Goal: Communication & Community: Participate in discussion

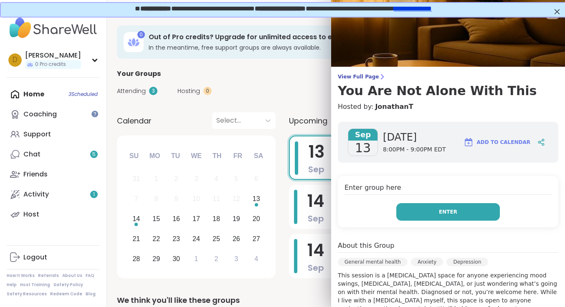
click at [451, 213] on span "Enter" at bounding box center [448, 212] width 18 height 8
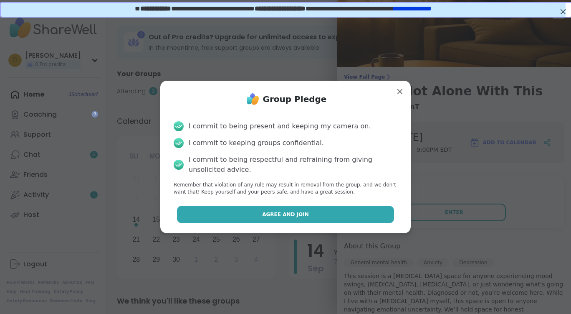
click at [275, 215] on span "Agree and Join" at bounding box center [285, 214] width 47 height 8
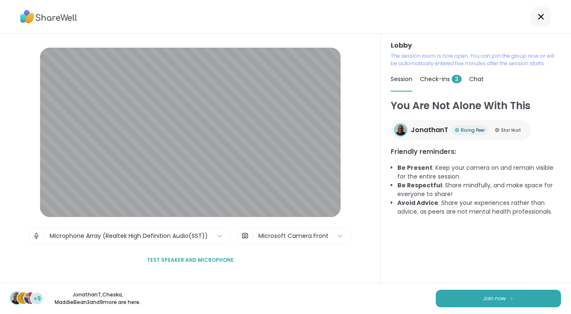
click at [496, 309] on div "C +9 JonathanT , Cheska , MaddieBean3 and 9 more are here. Join now" at bounding box center [285, 297] width 571 height 31
click at [489, 294] on button "Join now" at bounding box center [498, 298] width 125 height 18
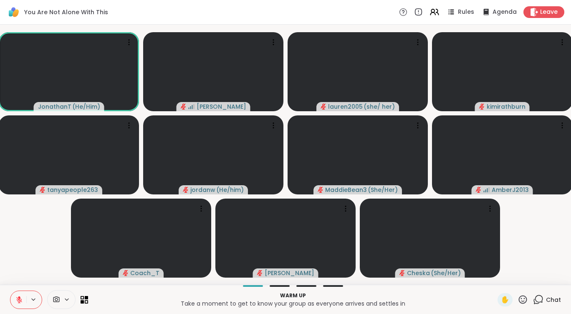
click at [68, 298] on icon at bounding box center [66, 299] width 7 height 7
click at [68, 296] on icon at bounding box center [66, 299] width 7 height 7
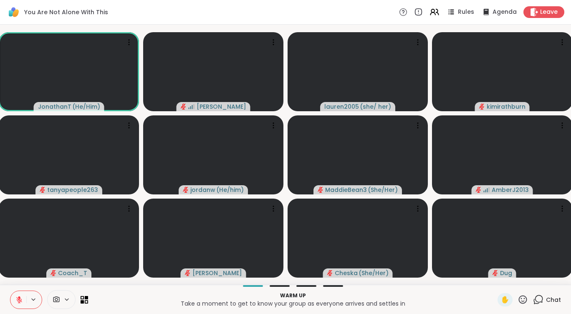
click at [67, 298] on icon at bounding box center [66, 299] width 7 height 7
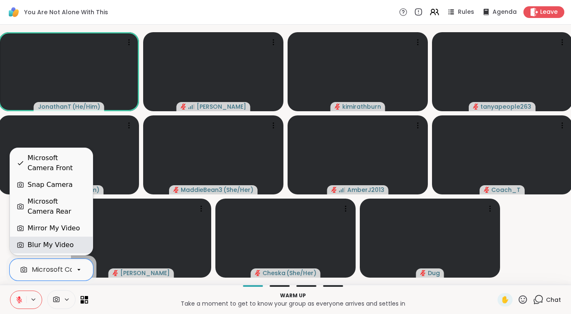
click at [59, 239] on div "Blur My Video" at bounding box center [51, 244] width 83 height 17
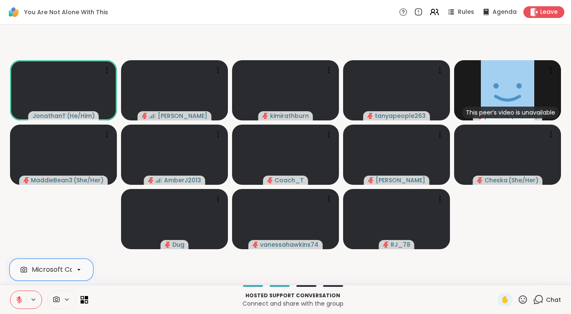
click at [508, 248] on video-player-container "JonathanT ( He/Him ) Donald kimirathburn tanyapeople263 This peer’s video is un…" at bounding box center [285, 154] width 561 height 253
click at [535, 298] on icon at bounding box center [539, 299] width 8 height 8
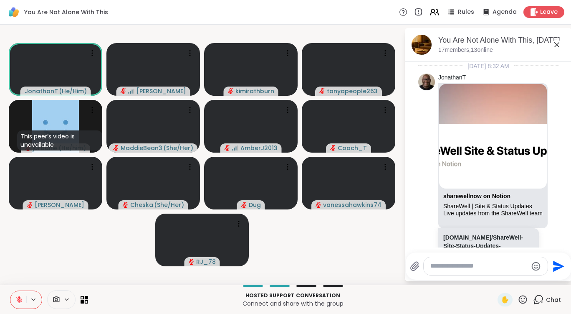
scroll to position [847, 0]
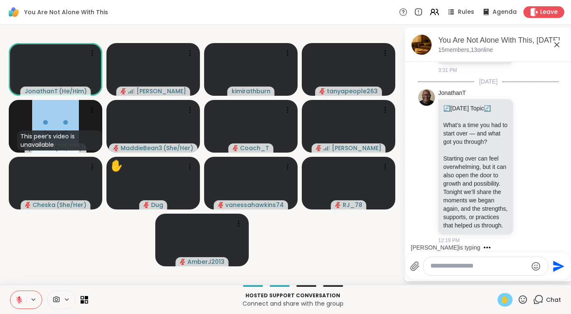
click at [501, 299] on span "✋" at bounding box center [505, 299] width 8 height 10
click at [464, 269] on textarea "Type your message" at bounding box center [478, 265] width 97 height 9
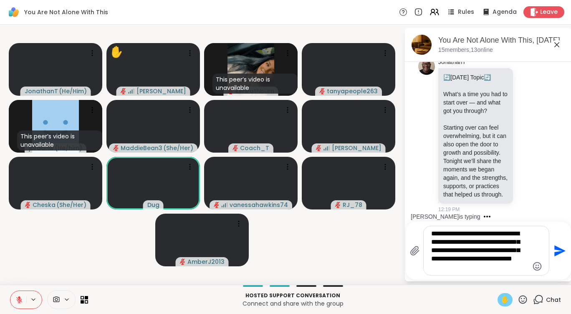
click at [511, 259] on textarea "**********" at bounding box center [479, 250] width 97 height 42
click at [431, 234] on textarea "**********" at bounding box center [479, 250] width 97 height 42
click at [430, 234] on div "**********" at bounding box center [486, 250] width 125 height 49
click at [431, 234] on textarea "**********" at bounding box center [479, 250] width 97 height 42
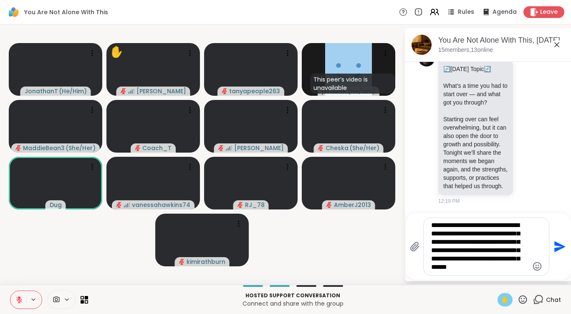
click at [515, 271] on div "**********" at bounding box center [486, 245] width 125 height 57
click at [513, 268] on textarea "**********" at bounding box center [479, 246] width 97 height 51
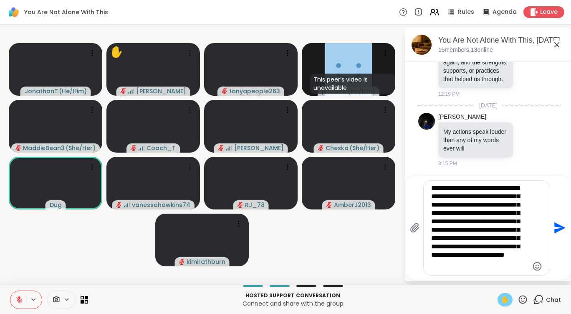
scroll to position [4, 0]
type textarea "**********"
click at [558, 226] on icon "Send" at bounding box center [559, 227] width 11 height 11
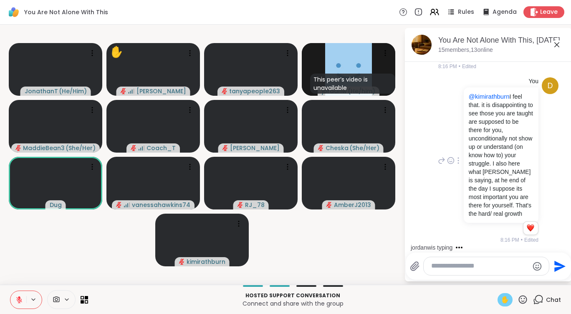
scroll to position [1085, 0]
click at [458, 164] on icon at bounding box center [459, 160] width 2 height 7
click at [465, 169] on icon at bounding box center [467, 172] width 5 height 6
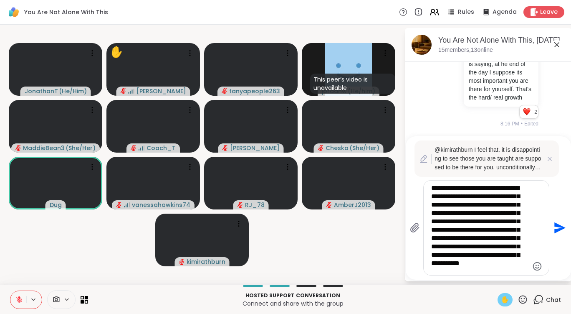
scroll to position [4, 0]
click at [522, 216] on textarea "**********" at bounding box center [479, 228] width 97 height 88
type textarea "**********"
click at [556, 229] on icon "Send" at bounding box center [559, 227] width 11 height 11
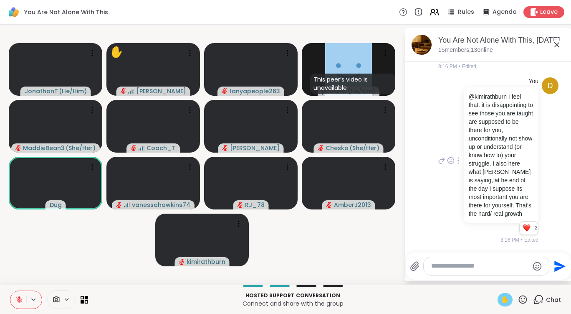
scroll to position [0, 0]
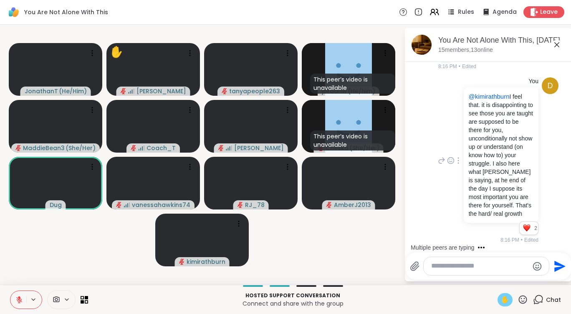
click at [455, 155] on div at bounding box center [459, 160] width 8 height 10
click at [466, 168] on icon at bounding box center [468, 172] width 8 height 8
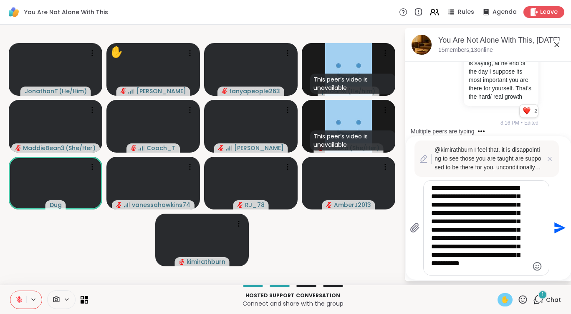
scroll to position [1296, 0]
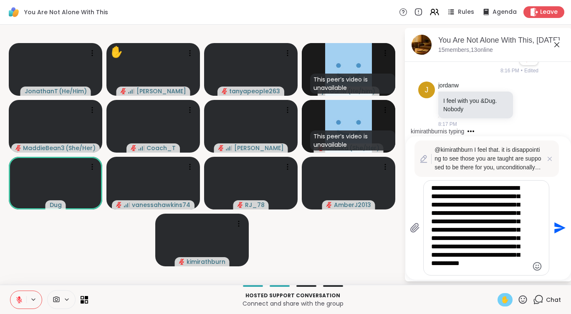
click at [453, 239] on textarea "**********" at bounding box center [479, 228] width 97 height 88
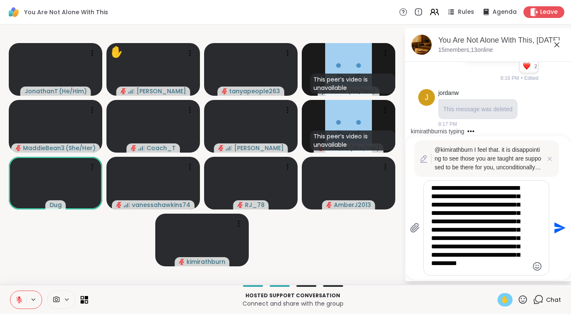
scroll to position [1288, 0]
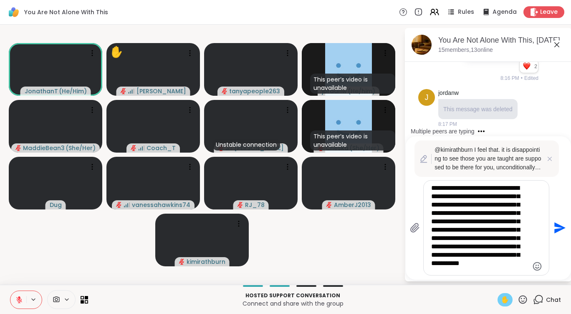
type textarea "**********"
click at [555, 224] on icon "Send" at bounding box center [559, 227] width 11 height 11
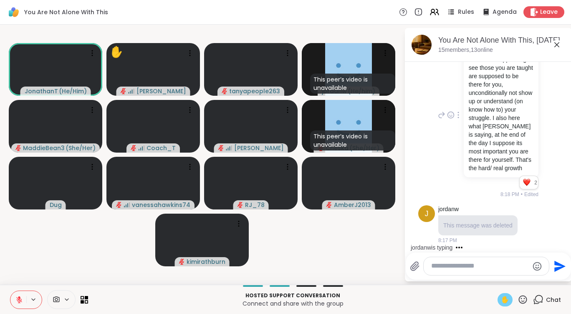
scroll to position [1242, 0]
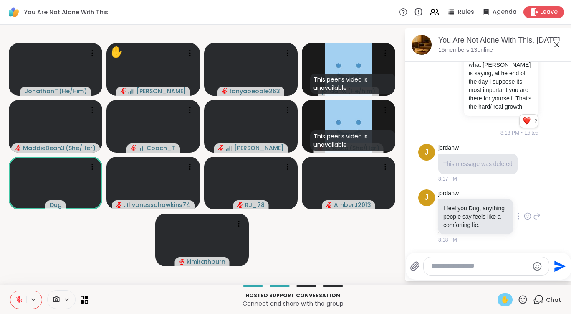
click at [524, 212] on icon at bounding box center [528, 216] width 8 height 8
click at [519, 203] on button "Select Reaction: Heart" at bounding box center [527, 202] width 17 height 17
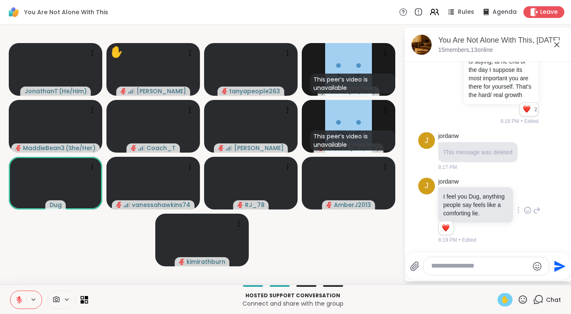
scroll to position [1254, 0]
click at [533, 205] on icon at bounding box center [537, 210] width 8 height 10
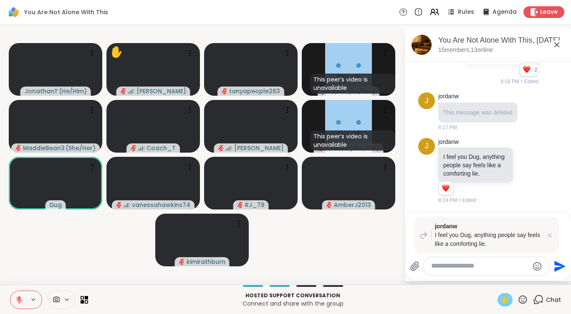
scroll to position [1478, 0]
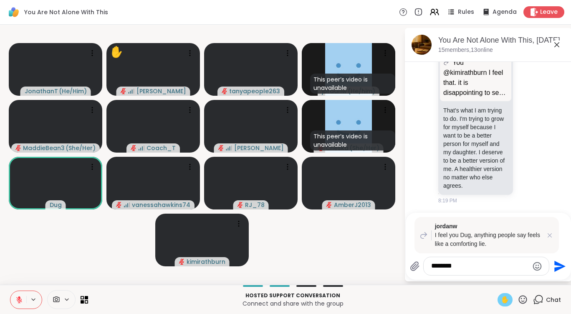
type textarea "********"
click at [558, 266] on icon "Send" at bounding box center [558, 265] width 13 height 13
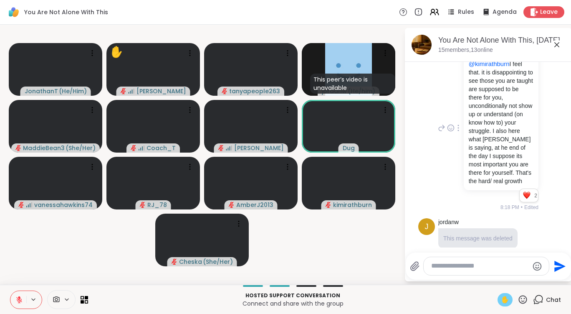
scroll to position [1044, 0]
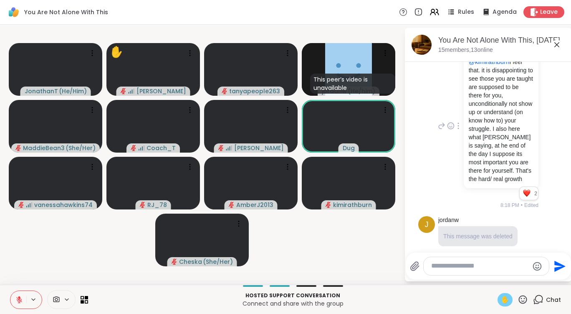
click at [524, 6] on icon at bounding box center [528, 2] width 8 height 8
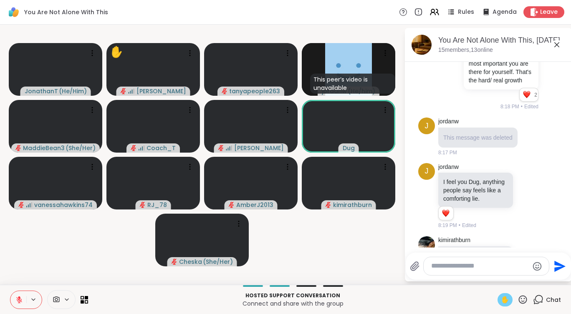
scroll to position [1170, 0]
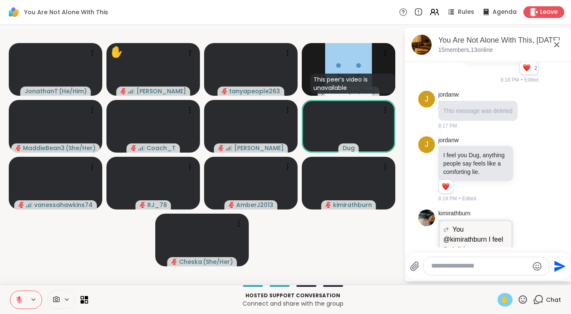
click at [458, 3] on icon at bounding box center [458, 0] width 1 height 6
click at [468, 12] on icon at bounding box center [469, 11] width 2 height 2
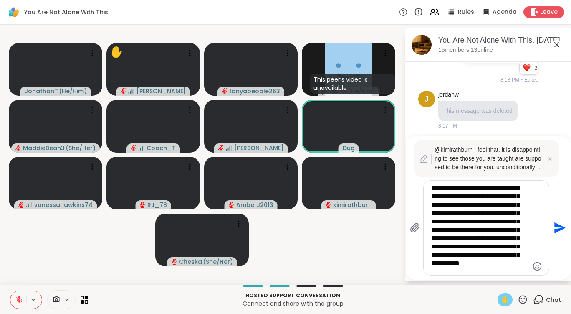
scroll to position [4, 0]
click at [461, 240] on textarea "**********" at bounding box center [479, 228] width 97 height 88
type textarea "**********"
click at [552, 223] on icon "Send" at bounding box center [558, 227] width 13 height 13
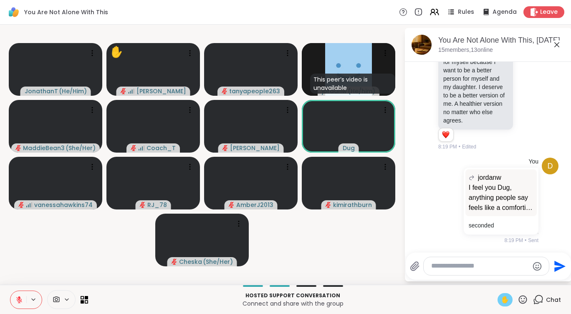
scroll to position [1460, 0]
click at [524, 68] on icon at bounding box center [528, 64] width 8 height 8
click at [524, 54] on div "Select Reaction: Heart" at bounding box center [528, 51] width 8 height 8
click at [533, 69] on icon at bounding box center [537, 64] width 8 height 10
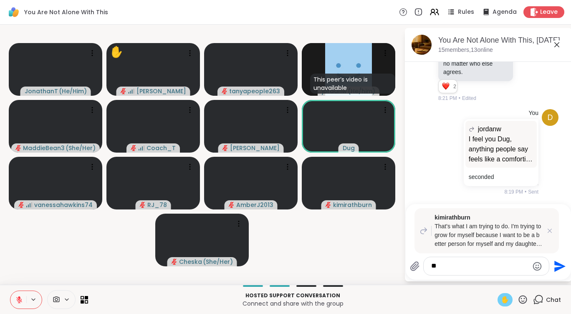
type textarea "*"
click at [492, 270] on textarea "**********" at bounding box center [479, 265] width 97 height 9
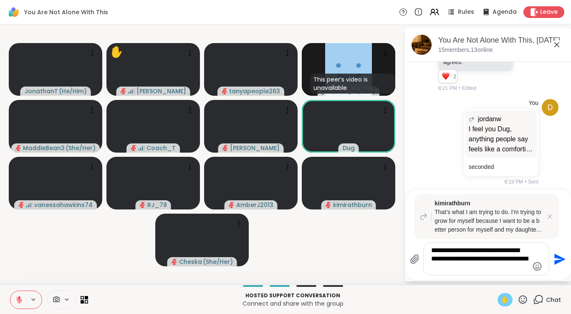
click at [501, 267] on textarea "**********" at bounding box center [479, 258] width 97 height 25
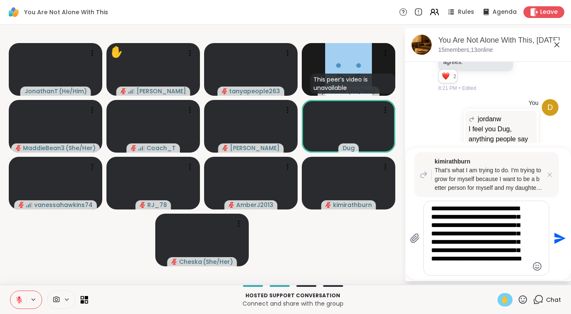
type textarea "**********"
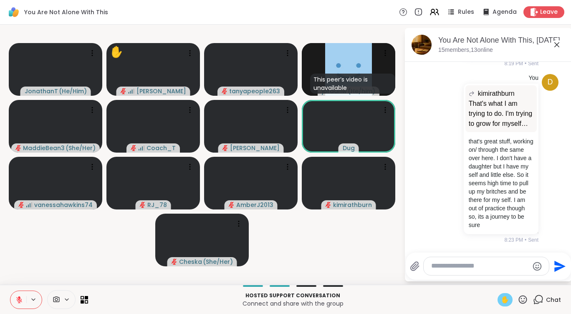
scroll to position [1748, 0]
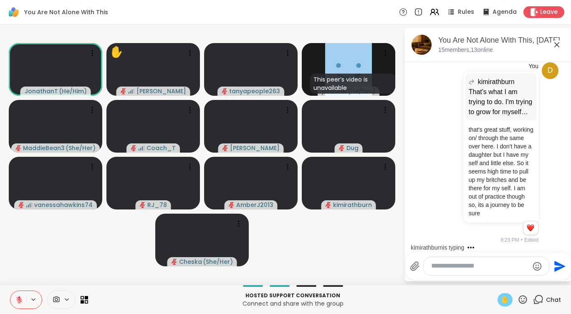
click at [501, 299] on span "✋" at bounding box center [505, 299] width 8 height 10
click at [16, 299] on icon at bounding box center [19, 300] width 8 height 8
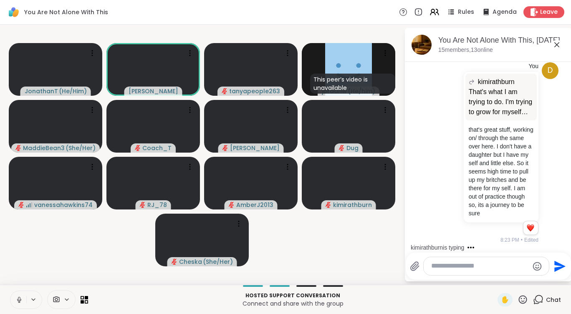
scroll to position [1933, 0]
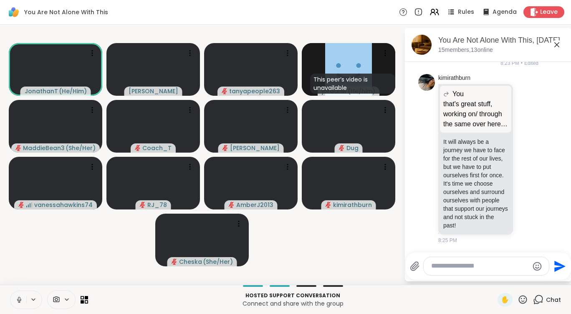
click at [21, 298] on icon at bounding box center [19, 300] width 8 height 8
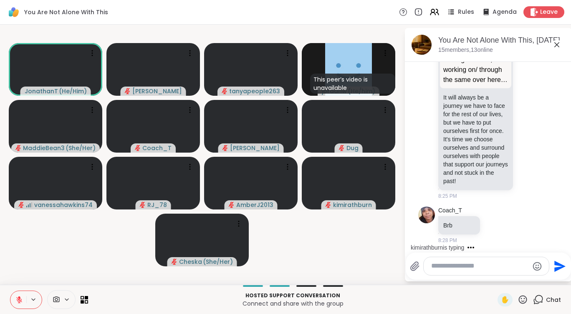
click at [19, 299] on icon at bounding box center [19, 299] width 6 height 6
click at [19, 301] on icon at bounding box center [19, 302] width 0 height 2
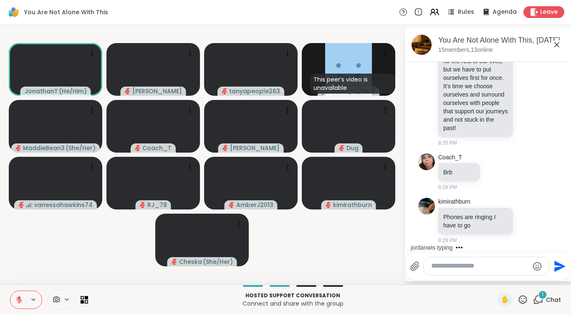
scroll to position [2031, 0]
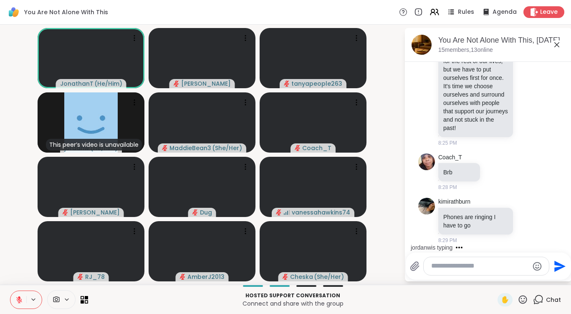
click at [17, 298] on icon at bounding box center [19, 299] width 6 height 6
click at [17, 298] on icon at bounding box center [19, 299] width 4 height 3
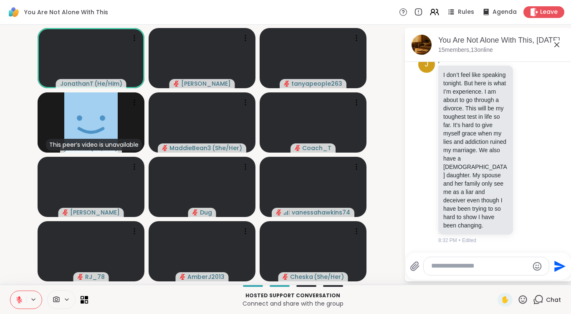
scroll to position [2076, 0]
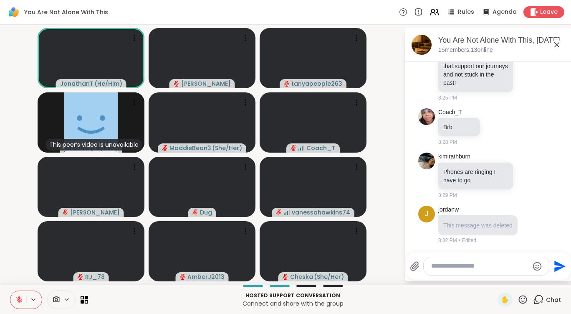
click at [518, 297] on icon at bounding box center [523, 299] width 10 height 10
click at [513, 275] on span "👍" at bounding box center [517, 277] width 8 height 10
click at [16, 301] on icon at bounding box center [19, 300] width 8 height 8
click at [17, 301] on icon at bounding box center [19, 300] width 8 height 8
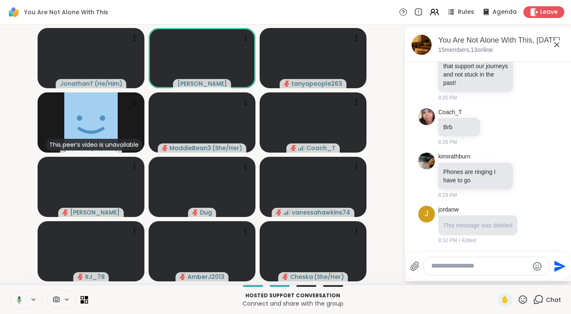
click at [17, 301] on icon at bounding box center [18, 300] width 8 height 8
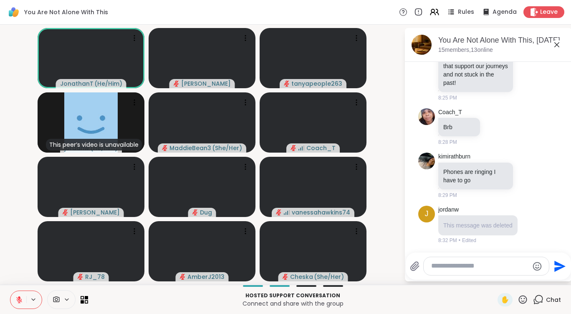
scroll to position [1996, 0]
click at [527, 15] on icon at bounding box center [527, 15] width 0 height 0
click at [524, 6] on div "Select Reaction: Heart" at bounding box center [528, 3] width 8 height 8
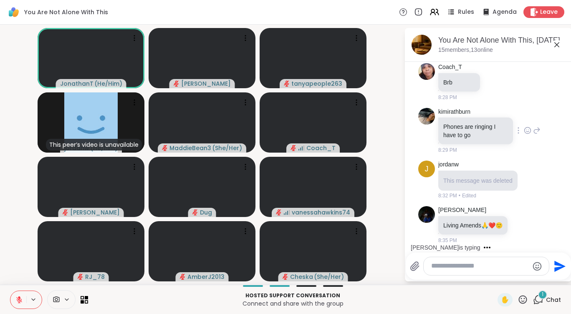
scroll to position [2141, 0]
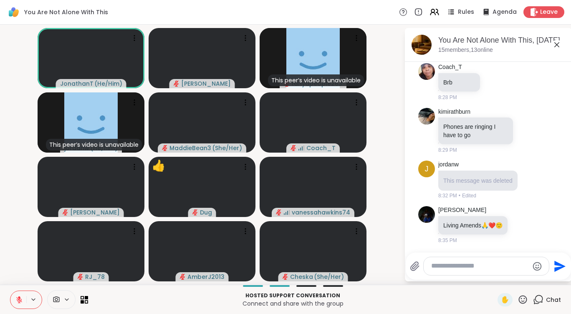
click at [519, 299] on icon at bounding box center [523, 299] width 8 height 8
click at [513, 273] on span "👍" at bounding box center [517, 277] width 8 height 10
click at [518, 301] on icon at bounding box center [523, 299] width 10 height 10
click at [494, 279] on span "❤️" at bounding box center [498, 277] width 8 height 10
click at [521, 225] on icon at bounding box center [522, 225] width 3 height 1
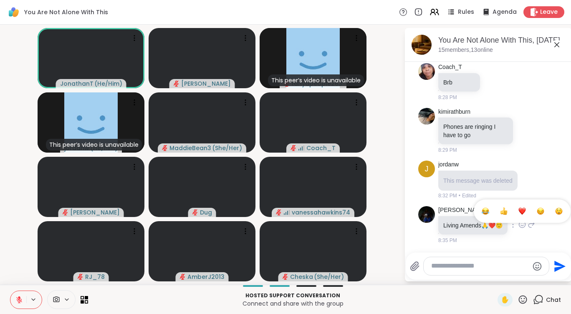
click at [518, 207] on div "Select Reaction: Heart" at bounding box center [522, 211] width 8 height 8
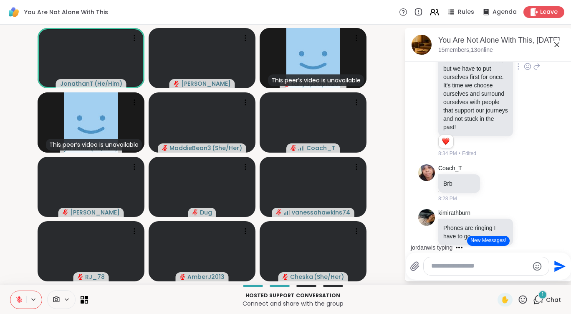
scroll to position [1902, 0]
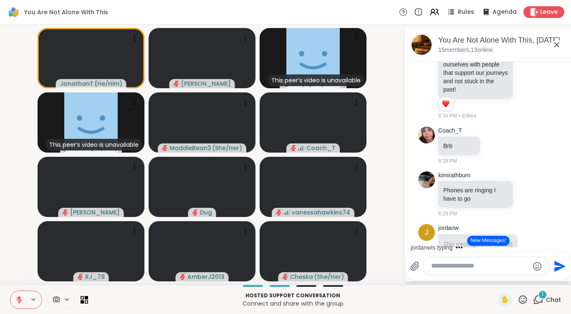
click at [519, 298] on icon at bounding box center [523, 299] width 8 height 8
click at [498, 281] on div "✋ ❤️ 👍 🌟 🎉" at bounding box center [525, 277] width 83 height 27
click at [519, 298] on icon at bounding box center [523, 299] width 10 height 10
click at [494, 279] on span "❤️" at bounding box center [498, 277] width 8 height 10
click at [518, 299] on icon at bounding box center [523, 299] width 10 height 10
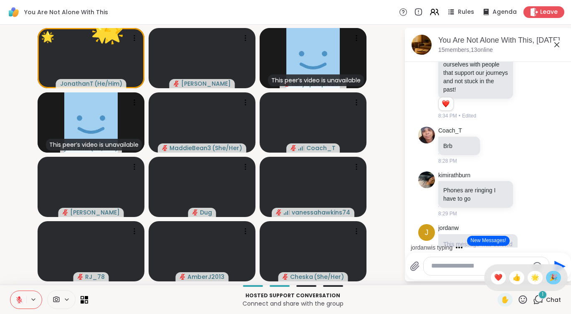
click at [549, 277] on span "🎉" at bounding box center [553, 277] width 8 height 10
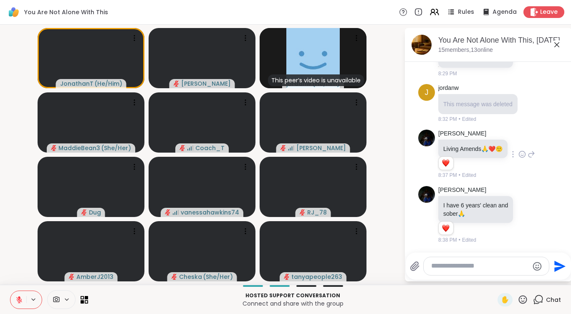
scroll to position [2217, 0]
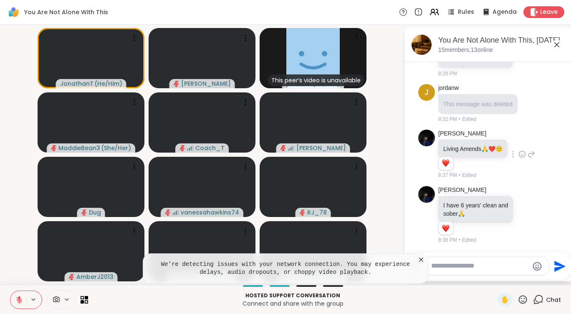
click at [420, 260] on icon at bounding box center [421, 259] width 8 height 8
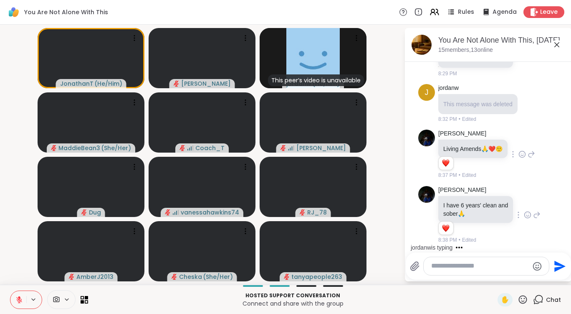
click at [524, 213] on icon at bounding box center [528, 214] width 8 height 8
click at [524, 201] on div "Select Reaction: Heart" at bounding box center [528, 201] width 8 height 8
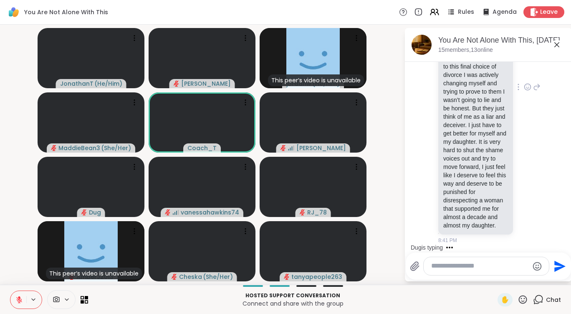
scroll to position [2462, 0]
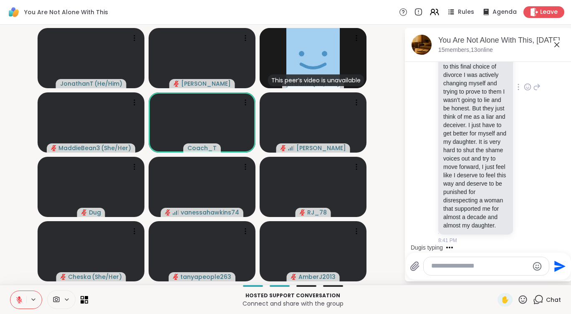
click at [524, 91] on icon at bounding box center [528, 87] width 8 height 8
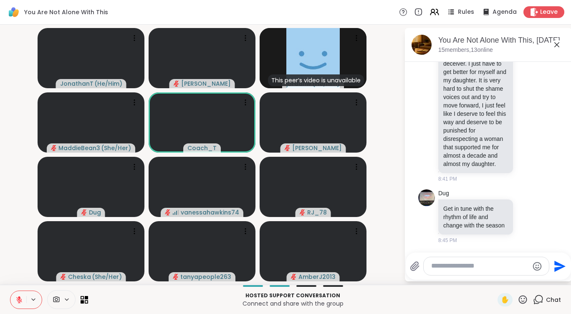
scroll to position [2490, 0]
click at [533, 30] on icon at bounding box center [537, 25] width 8 height 10
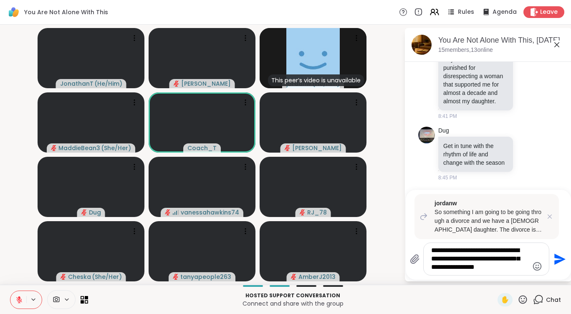
click at [512, 265] on textarea "**********" at bounding box center [479, 258] width 97 height 25
click at [510, 267] on textarea "**********" at bounding box center [479, 258] width 97 height 25
click at [518, 268] on textarea "**********" at bounding box center [479, 258] width 97 height 25
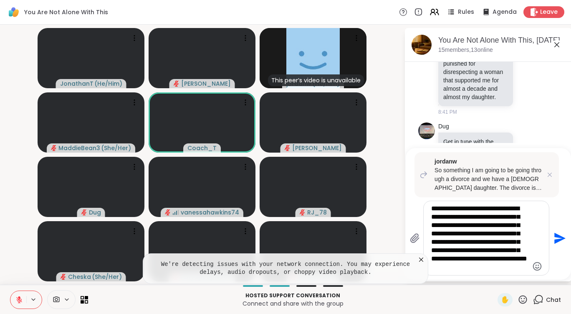
drag, startPoint x: 491, startPoint y: 264, endPoint x: 488, endPoint y: 268, distance: 4.3
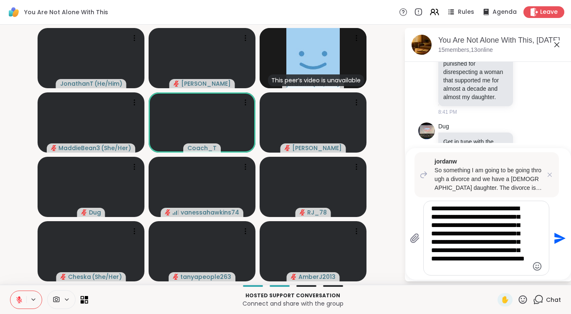
click at [431, 207] on textarea "**********" at bounding box center [479, 237] width 97 height 67
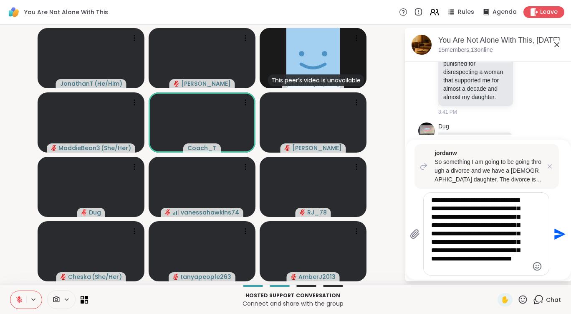
click at [432, 209] on textarea "**********" at bounding box center [479, 234] width 97 height 76
click at [463, 217] on textarea "**********" at bounding box center [479, 234] width 97 height 76
click at [528, 266] on div "**********" at bounding box center [486, 233] width 125 height 82
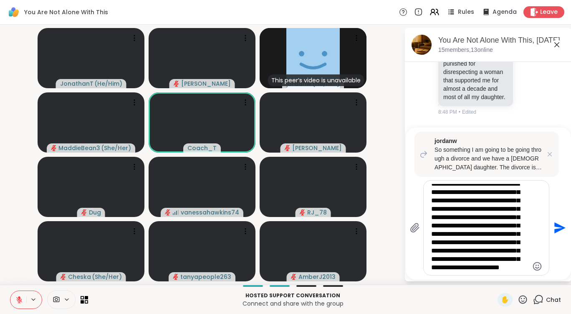
scroll to position [21, 0]
type textarea "**********"
click at [563, 231] on icon "Send" at bounding box center [558, 227] width 13 height 13
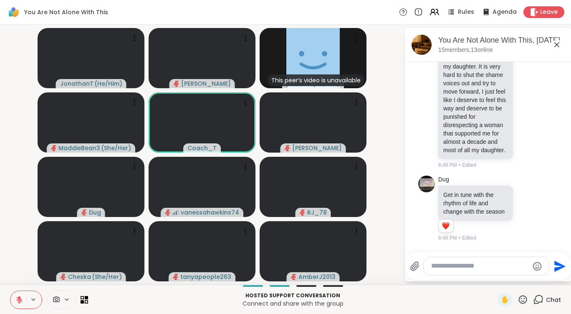
scroll to position [2470, 0]
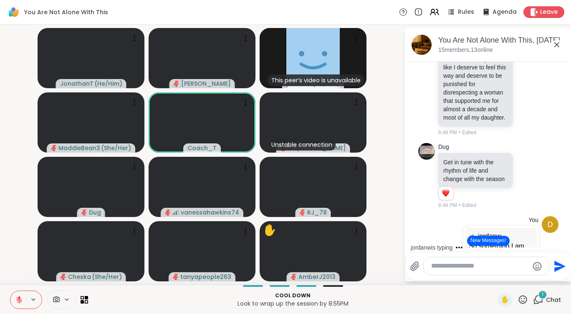
click at [518, 299] on icon at bounding box center [523, 299] width 10 height 10
click at [494, 280] on span "❤️" at bounding box center [498, 277] width 8 height 10
click at [533, 300] on icon at bounding box center [538, 299] width 10 height 10
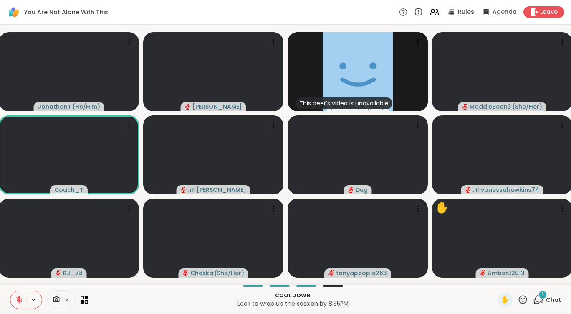
click at [536, 299] on icon at bounding box center [538, 299] width 10 height 10
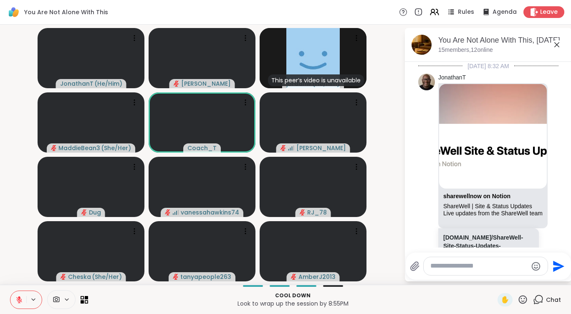
scroll to position [3002, 0]
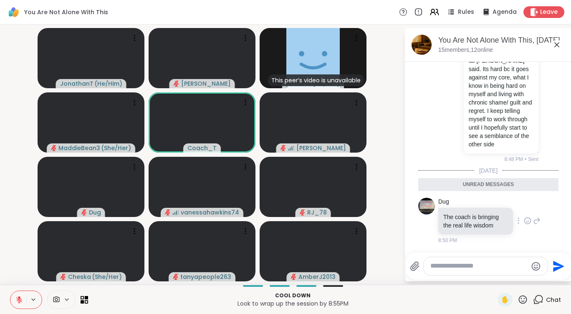
click at [524, 219] on icon at bounding box center [528, 220] width 8 height 8
click at [524, 209] on div "Select Reaction: Heart" at bounding box center [528, 207] width 8 height 8
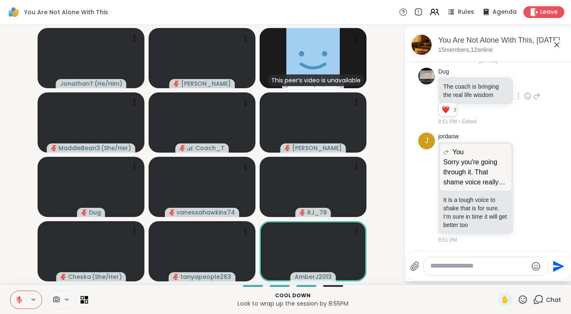
scroll to position [3111, 0]
click at [524, 186] on icon at bounding box center [528, 187] width 8 height 8
click at [524, 177] on div "Select Reaction: Heart" at bounding box center [528, 174] width 8 height 8
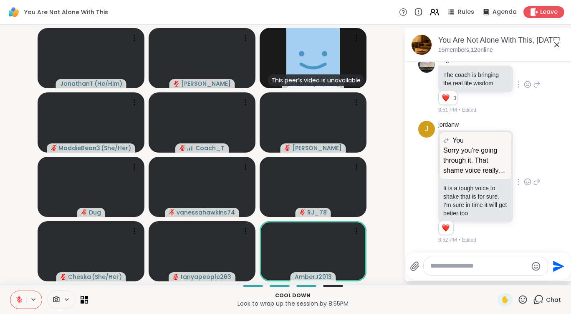
scroll to position [3123, 0]
click at [533, 180] on icon at bounding box center [537, 182] width 8 height 10
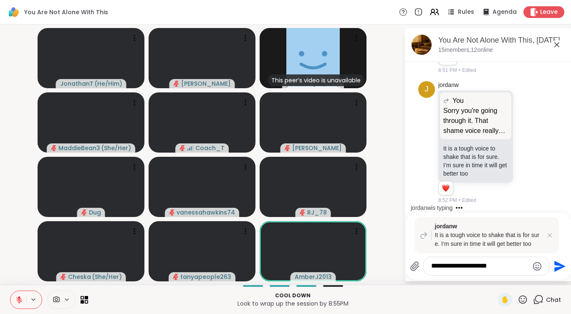
type textarea "**********"
click at [562, 262] on icon "Send" at bounding box center [558, 265] width 13 height 13
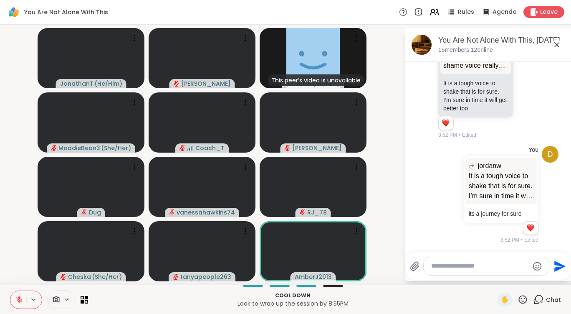
scroll to position [3228, 0]
click at [518, 298] on icon at bounding box center [523, 299] width 10 height 10
click at [494, 279] on span "❤️" at bounding box center [498, 277] width 8 height 10
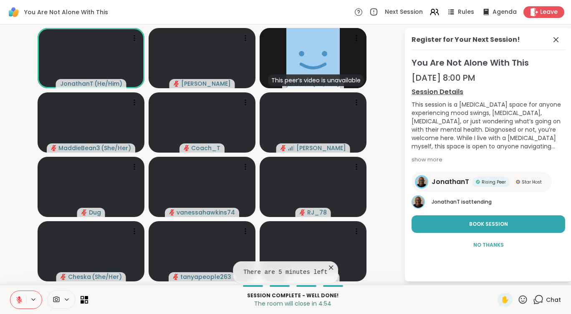
click at [328, 266] on icon at bounding box center [331, 267] width 8 height 8
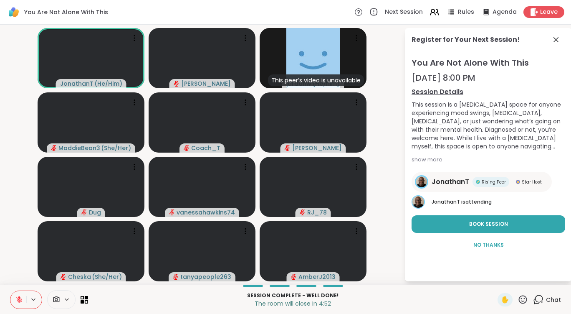
click at [552, 39] on icon at bounding box center [556, 40] width 10 height 10
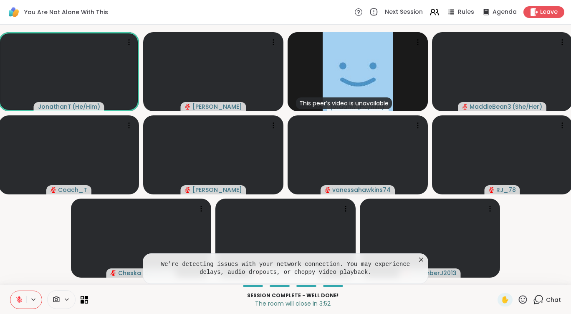
click at [422, 256] on icon at bounding box center [421, 259] width 8 height 8
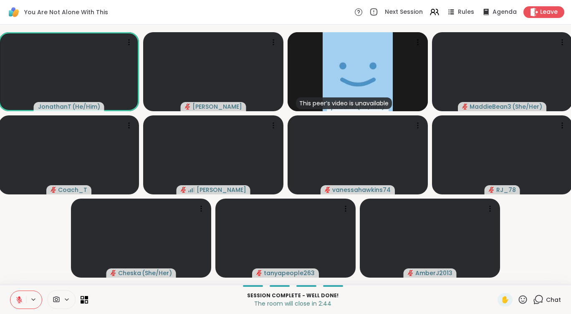
click at [519, 298] on icon at bounding box center [523, 299] width 8 height 8
click at [494, 280] on span "❤️" at bounding box center [498, 277] width 8 height 10
click at [519, 298] on icon at bounding box center [523, 299] width 8 height 8
click at [513, 278] on span "👍" at bounding box center [517, 277] width 8 height 10
click at [536, 296] on icon at bounding box center [538, 299] width 10 height 10
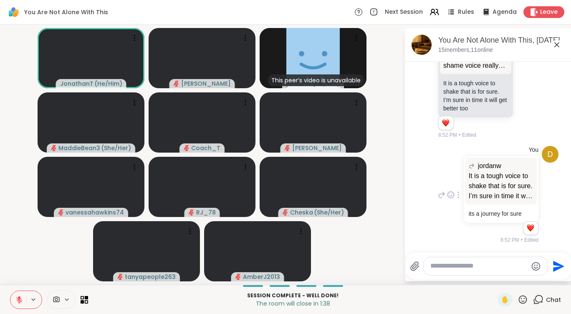
scroll to position [3220, 0]
click at [353, 40] on icon at bounding box center [356, 38] width 8 height 8
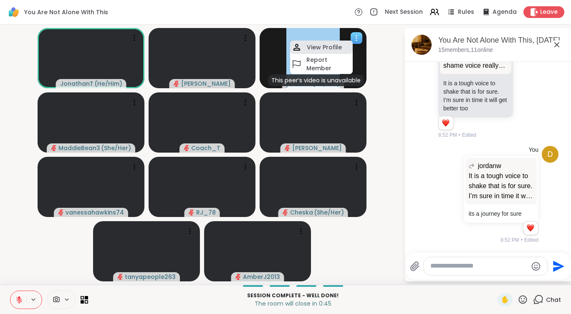
click at [344, 47] on div "View Profile" at bounding box center [321, 46] width 63 height 13
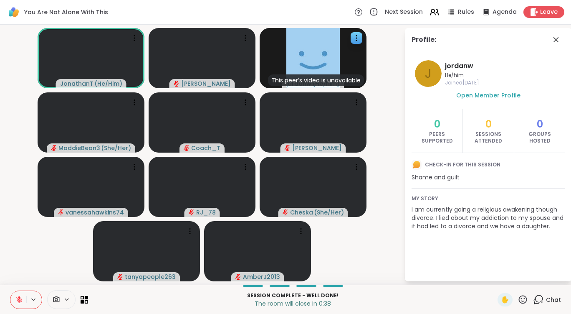
click at [389, 241] on video-player-container "JonathanT ( He/Him ) Donald This peer’s video is unavailable jordanw ( He/him )…" at bounding box center [202, 154] width 394 height 253
click at [554, 41] on icon at bounding box center [556, 40] width 10 height 10
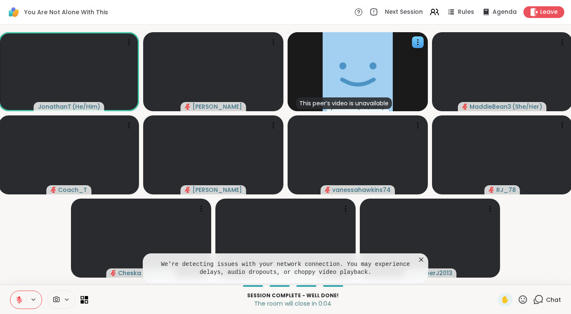
click at [420, 260] on icon at bounding box center [421, 259] width 4 height 4
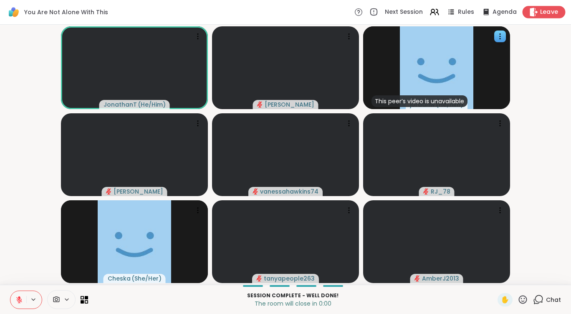
click at [530, 15] on icon at bounding box center [534, 12] width 8 height 9
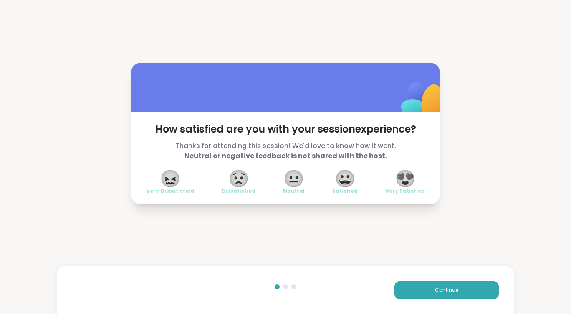
click at [415, 177] on span "😍" at bounding box center [405, 178] width 21 height 15
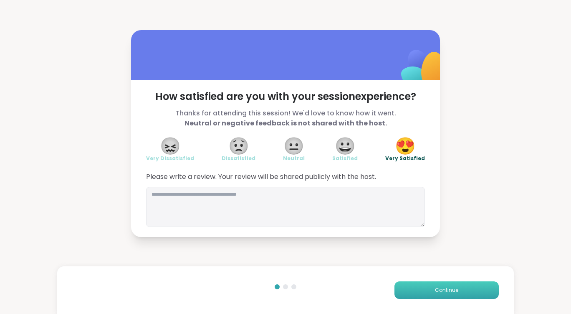
click at [444, 284] on button "Continue" at bounding box center [446, 290] width 104 height 18
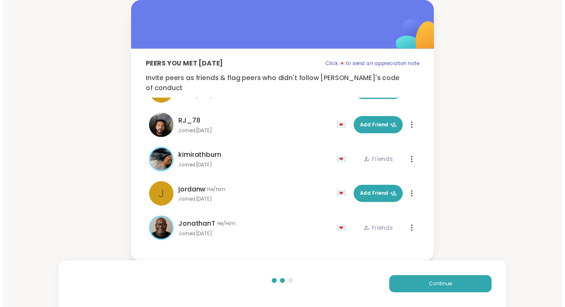
scroll to position [180, 0]
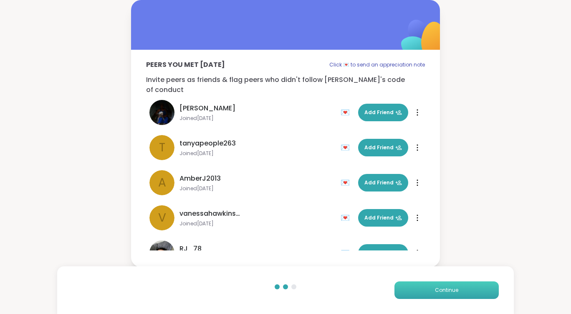
click at [435, 289] on span "Continue" at bounding box center [446, 290] width 23 height 8
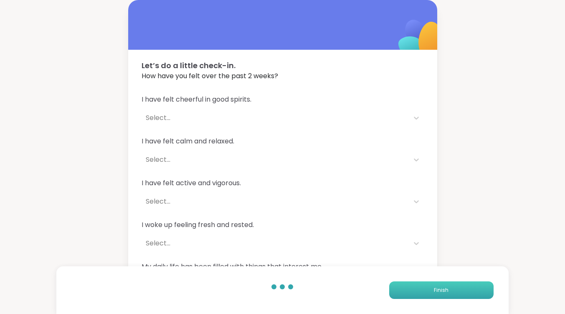
click at [432, 288] on button "Finish" at bounding box center [441, 290] width 104 height 18
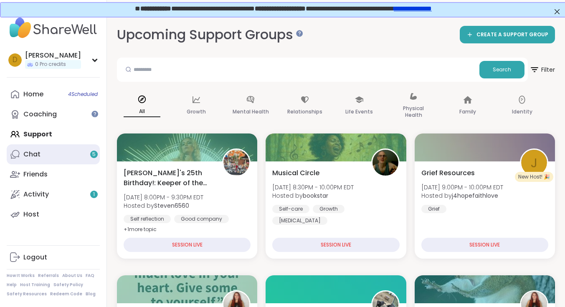
click at [47, 157] on link "Chat 5" at bounding box center [53, 154] width 93 height 20
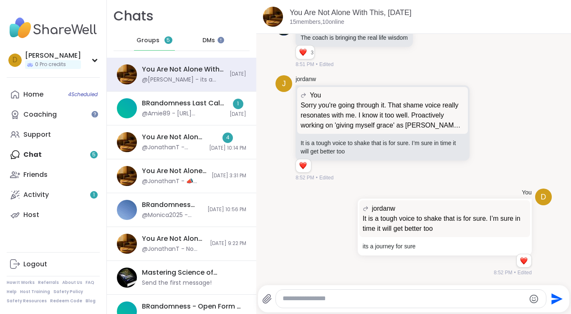
click at [213, 40] on div "DMs" at bounding box center [209, 40] width 41 height 20
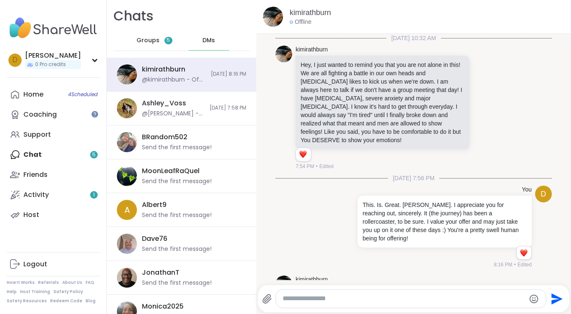
click at [153, 42] on span "Groups" at bounding box center [148, 40] width 23 height 8
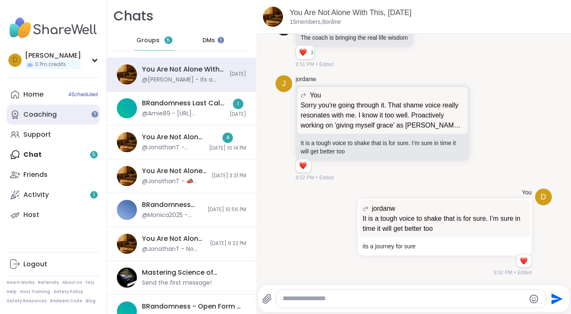
click at [52, 117] on div "Coaching" at bounding box center [39, 114] width 33 height 9
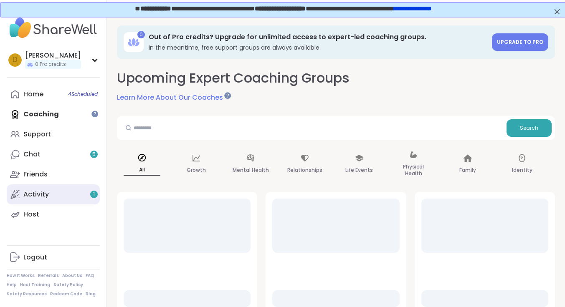
click at [67, 195] on link "Activity 1" at bounding box center [53, 195] width 93 height 20
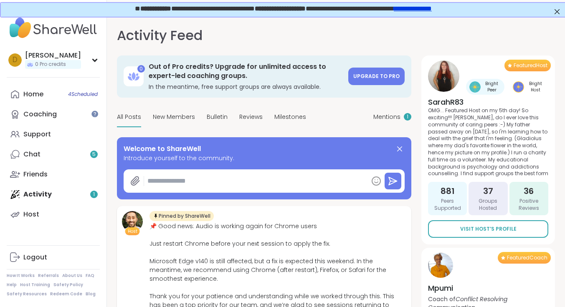
type textarea "*"
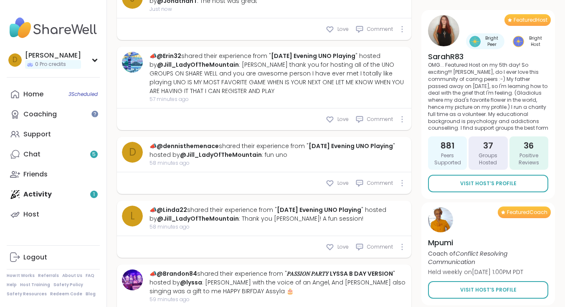
scroll to position [417, 0]
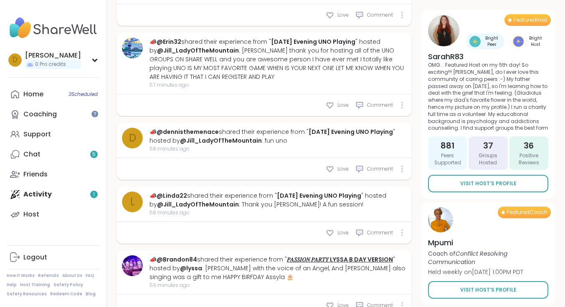
click at [357, 255] on link "𝑃𝐴𝑆𝑆𝐼𝑂𝑁 𝑃𝐴𝑅𝑇𝑌 LYSSA B DAY VERSION" at bounding box center [340, 259] width 106 height 8
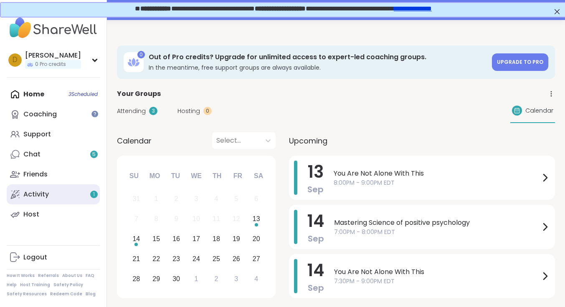
click at [56, 187] on link "Activity 1" at bounding box center [53, 195] width 93 height 20
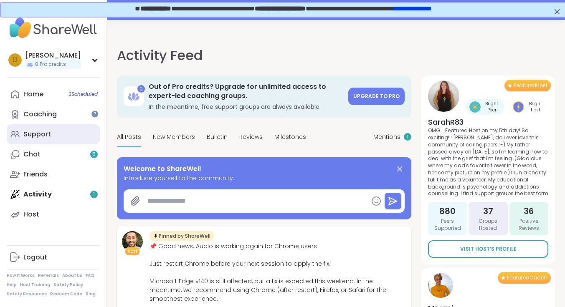
click at [30, 139] on link "Support" at bounding box center [53, 134] width 93 height 20
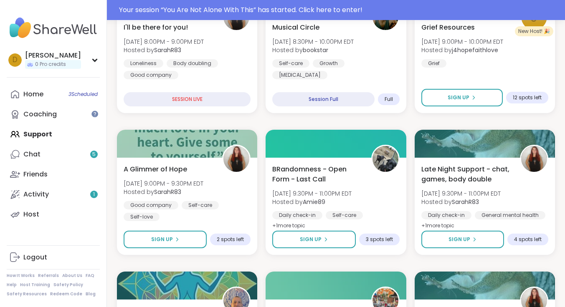
scroll to position [334, 0]
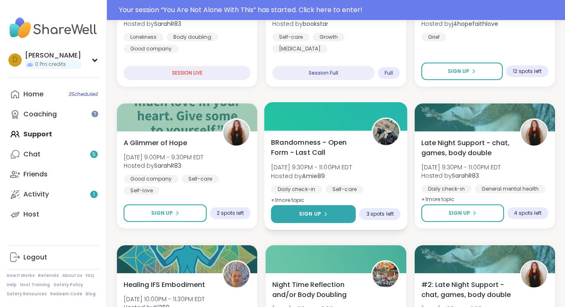
click at [323, 214] on icon at bounding box center [325, 214] width 5 height 5
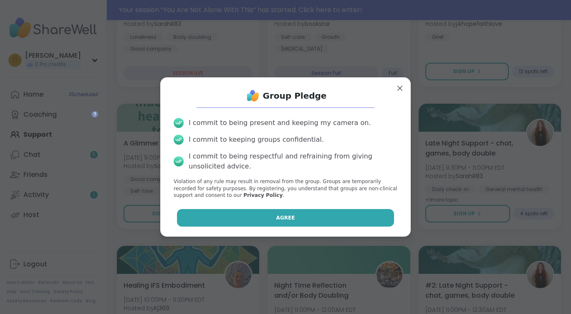
click at [322, 214] on button "Agree" at bounding box center [285, 218] width 217 height 18
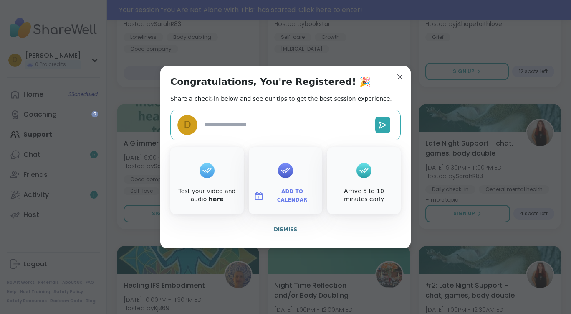
type textarea "*"
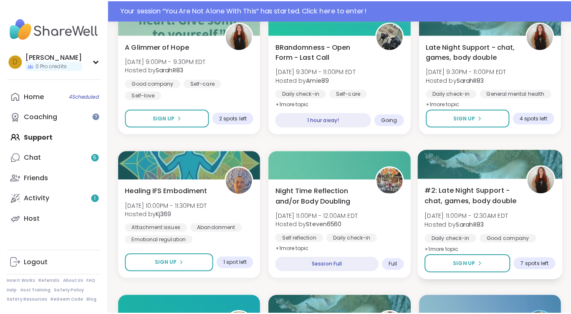
scroll to position [417, 0]
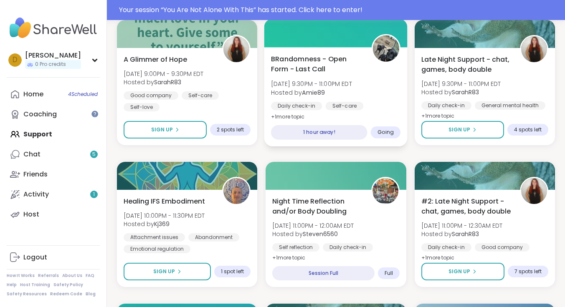
click at [321, 61] on span "BRandomness - Open Form - Last Call" at bounding box center [316, 64] width 91 height 20
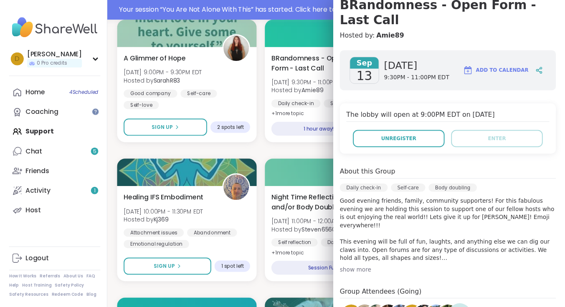
scroll to position [57, 0]
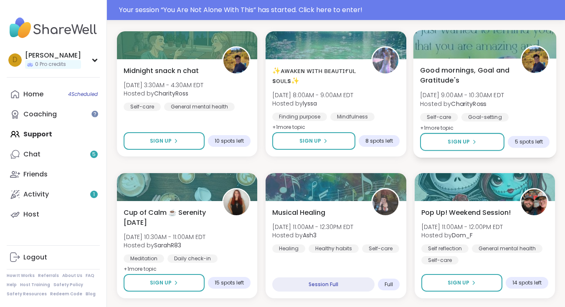
scroll to position [835, 0]
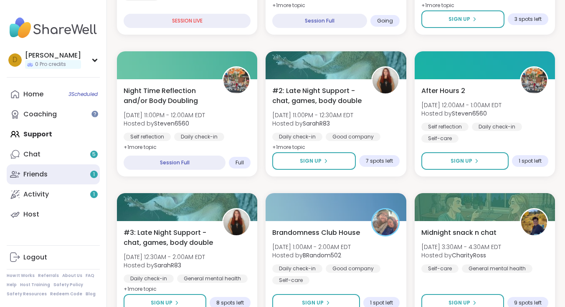
click at [54, 171] on link "Friends 1" at bounding box center [53, 174] width 93 height 20
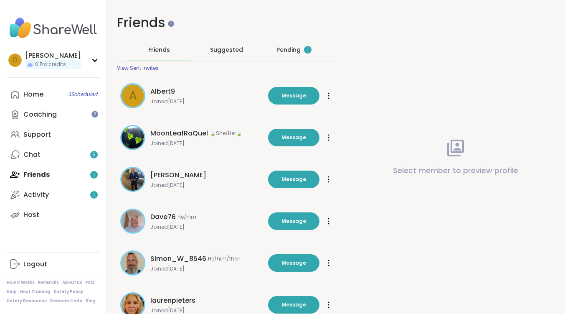
click at [297, 47] on div "Pending 1" at bounding box center [293, 50] width 35 height 8
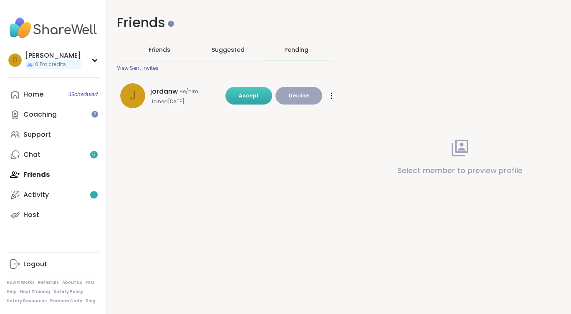
click at [250, 94] on span "Accept" at bounding box center [249, 95] width 20 height 7
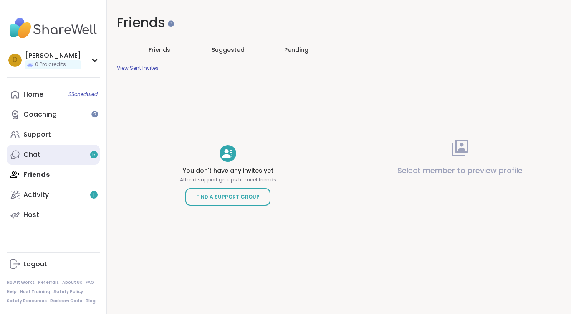
click at [40, 159] on link "Chat 5" at bounding box center [53, 154] width 93 height 20
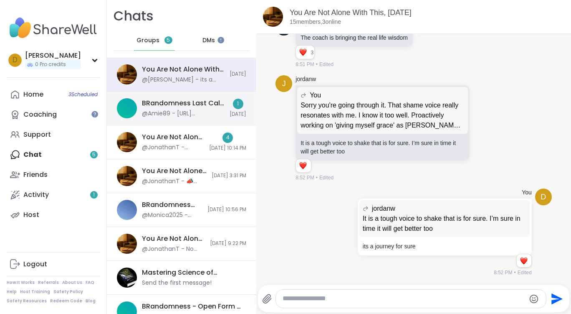
click at [206, 113] on div "@Amie89 - https://sharewellnow.com/session/983b6757-fb55-400a-b633-c8f21fc2bae4" at bounding box center [183, 113] width 83 height 8
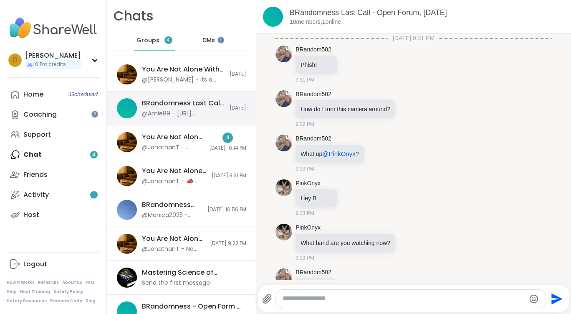
scroll to position [1819, 0]
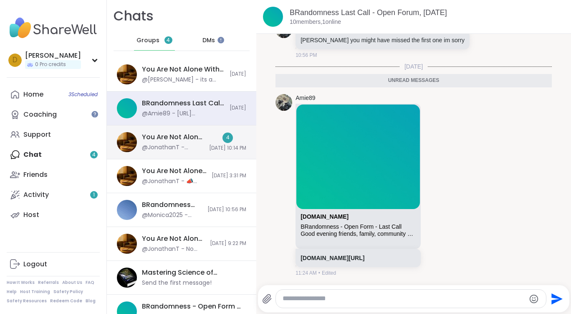
click at [180, 139] on div "You Are Not Alone With This, Sep 12" at bounding box center [173, 136] width 62 height 9
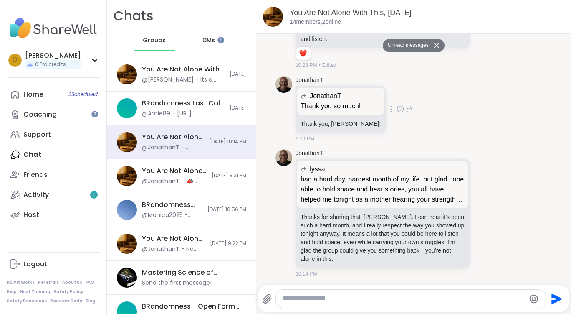
scroll to position [2492, 0]
click at [219, 36] on div at bounding box center [220, 39] width 7 height 7
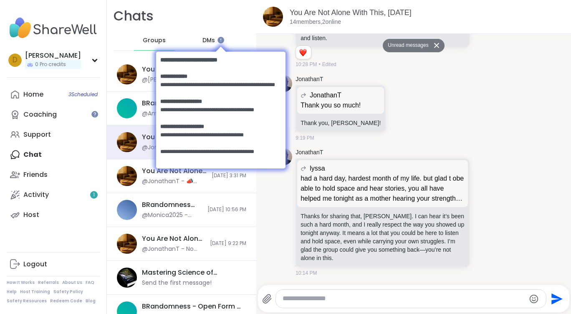
click at [211, 38] on body at bounding box center [220, 108] width 146 height 145
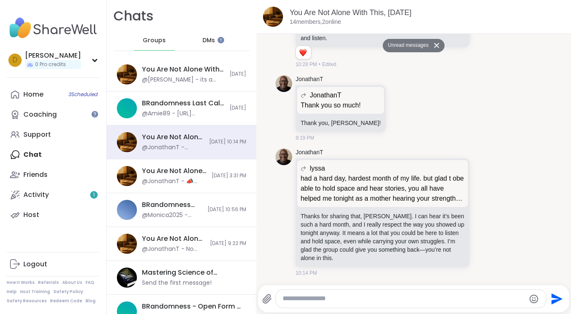
click at [209, 42] on span "DMs" at bounding box center [208, 40] width 13 height 8
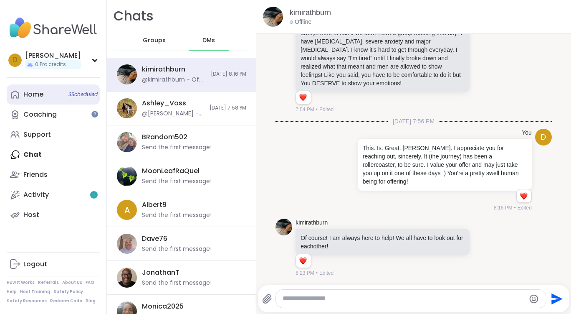
click at [34, 91] on div "Home 3 Scheduled" at bounding box center [33, 94] width 20 height 9
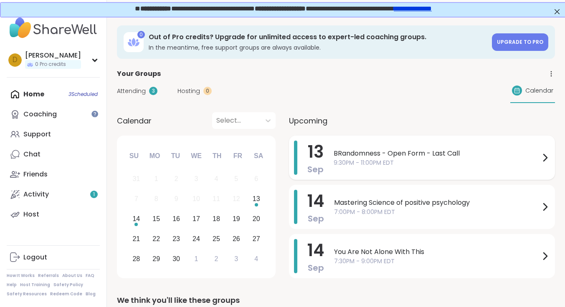
click at [375, 152] on span "BRandomness - Open Form - Last Call" at bounding box center [437, 154] width 206 height 10
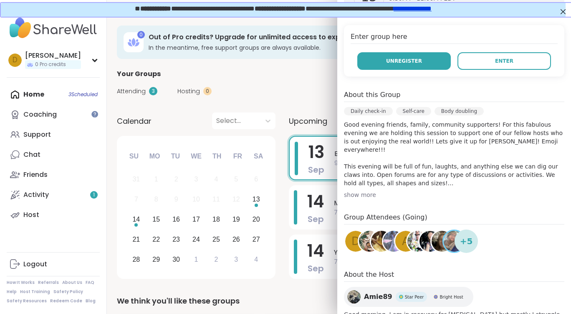
scroll to position [167, 0]
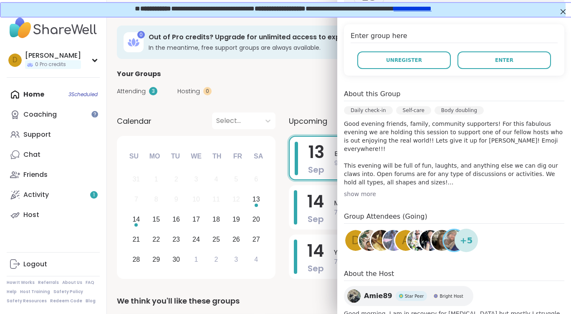
click at [359, 241] on img at bounding box center [369, 240] width 21 height 21
click at [372, 240] on img at bounding box center [381, 240] width 21 height 21
click at [383, 240] on img at bounding box center [393, 240] width 21 height 21
click at [407, 241] on img at bounding box center [417, 240] width 21 height 21
click at [420, 235] on img at bounding box center [430, 240] width 21 height 21
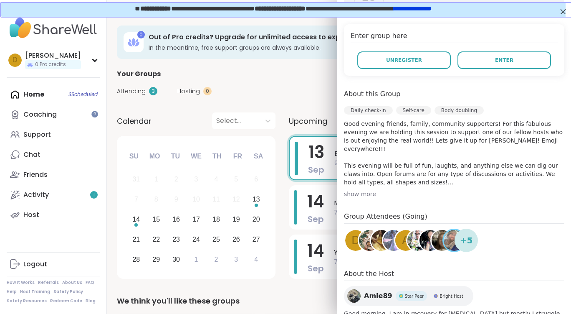
click at [435, 238] on img at bounding box center [442, 240] width 21 height 21
click at [460, 239] on span "+ 5" at bounding box center [466, 240] width 13 height 13
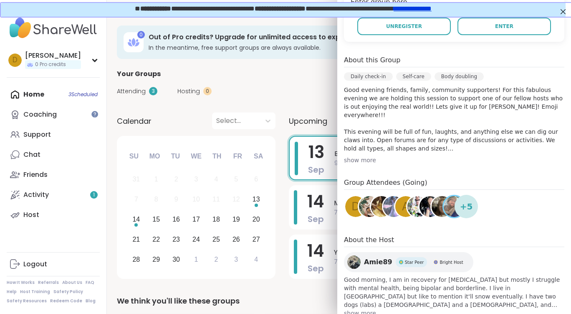
scroll to position [224, 0]
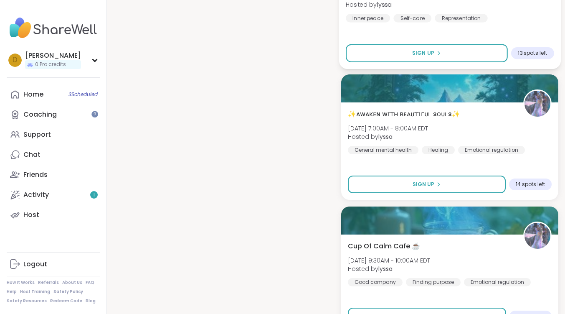
scroll to position [793, 0]
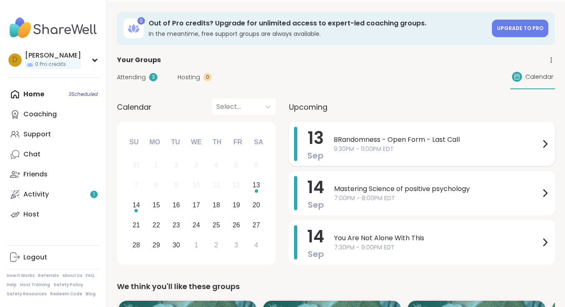
click at [364, 136] on div "[DATE] BRandomness - Open Form - Last Call 9:30PM - 11:00PM EDT" at bounding box center [422, 144] width 266 height 44
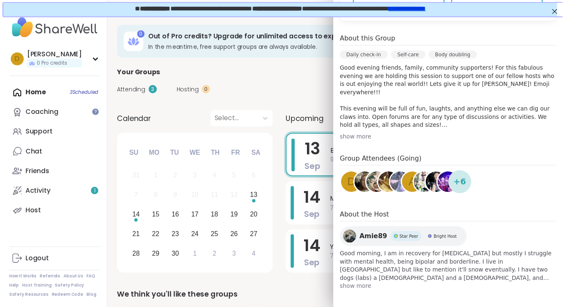
scroll to position [224, 0]
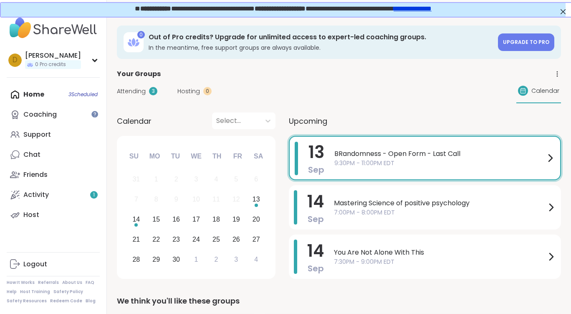
click at [289, 99] on div "Attending 3 Hosting 0 Calendar" at bounding box center [339, 91] width 444 height 24
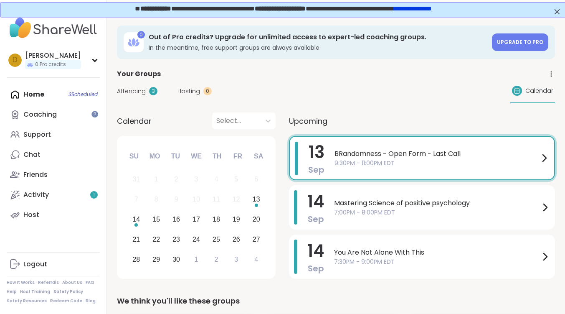
click at [447, 152] on span "BRandomness - Open Form - Last Call" at bounding box center [436, 154] width 205 height 10
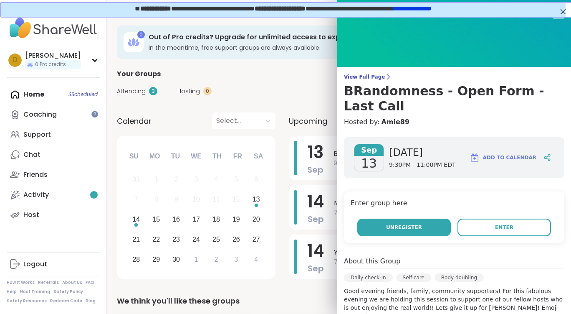
click at [415, 228] on button "Unregister" at bounding box center [404, 227] width 94 height 18
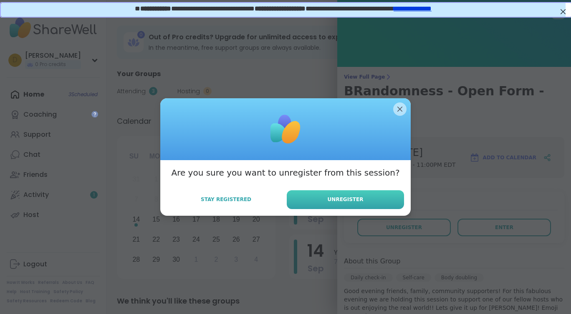
click at [340, 202] on span "Unregister" at bounding box center [346, 199] width 36 height 8
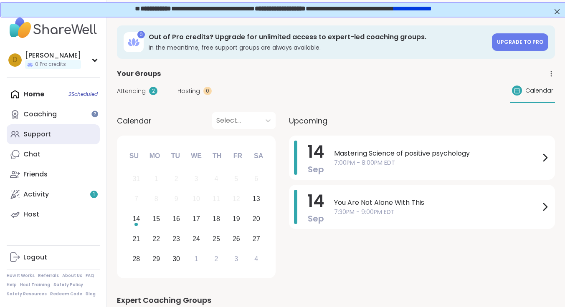
click at [46, 133] on div "Support" at bounding box center [37, 134] width 28 height 9
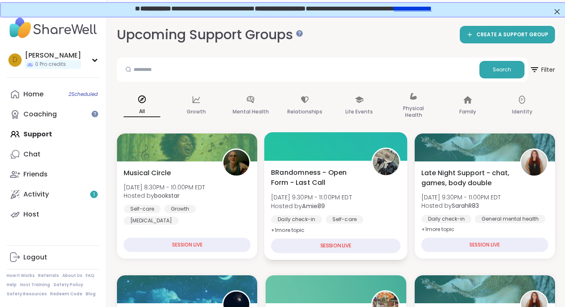
click at [313, 173] on span "BRandomness - Open Form - Last Call" at bounding box center [316, 177] width 91 height 20
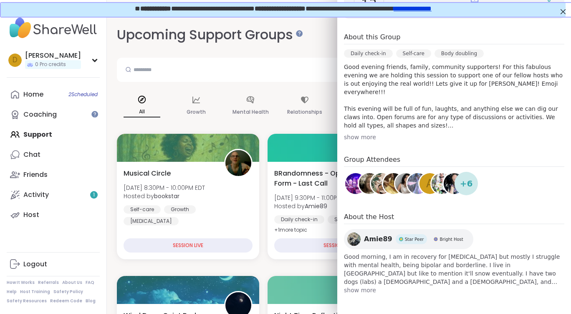
scroll to position [159, 0]
